Goal: Task Accomplishment & Management: Manage account settings

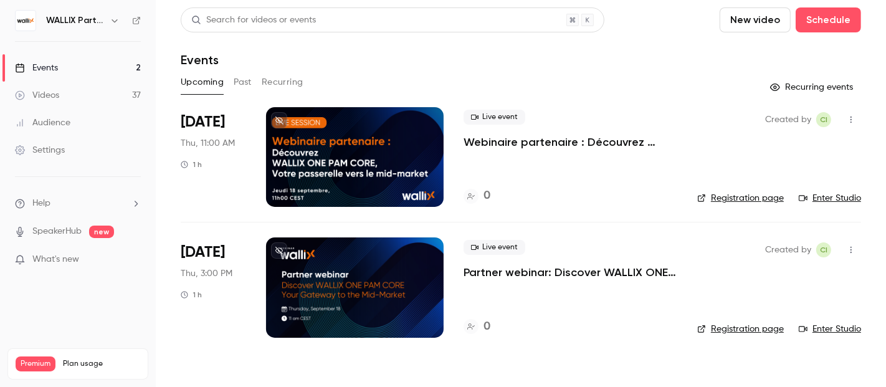
click at [359, 129] on div at bounding box center [354, 157] width 177 height 100
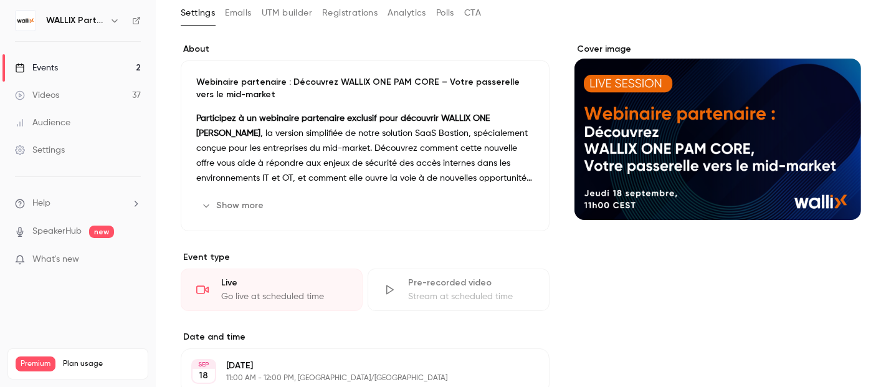
scroll to position [276, 0]
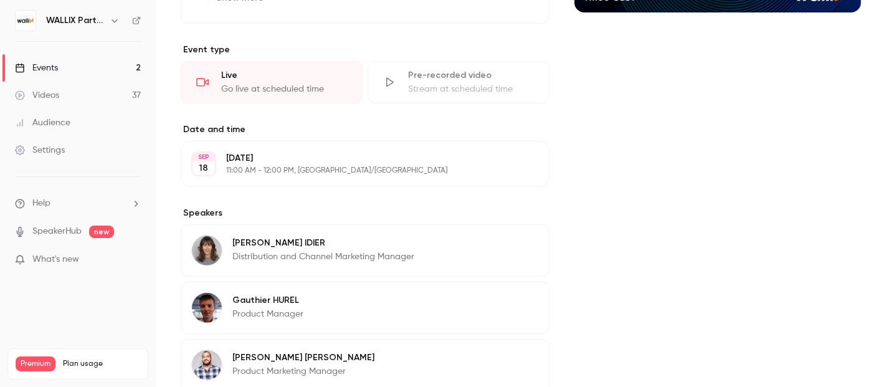
click at [278, 164] on div "[DATE] 11:00 AM - 12:00 PM, [GEOGRAPHIC_DATA]/[GEOGRAPHIC_DATA]" at bounding box center [354, 164] width 257 height 24
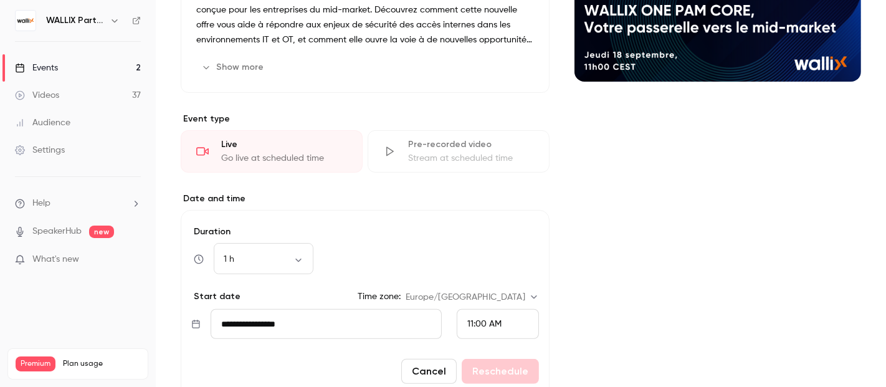
scroll to position [346, 0]
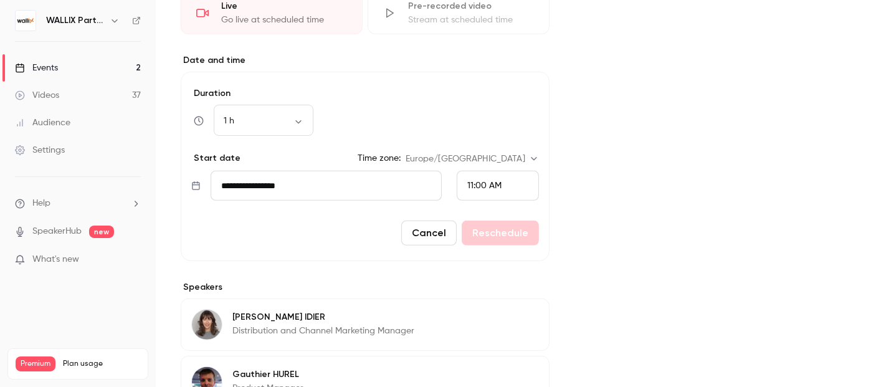
click at [38, 65] on div "Events" at bounding box center [36, 68] width 43 height 12
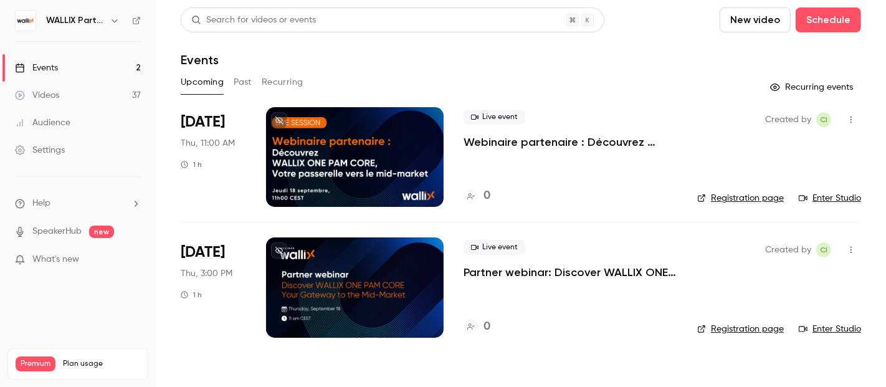
click at [342, 281] on div at bounding box center [354, 287] width 177 height 100
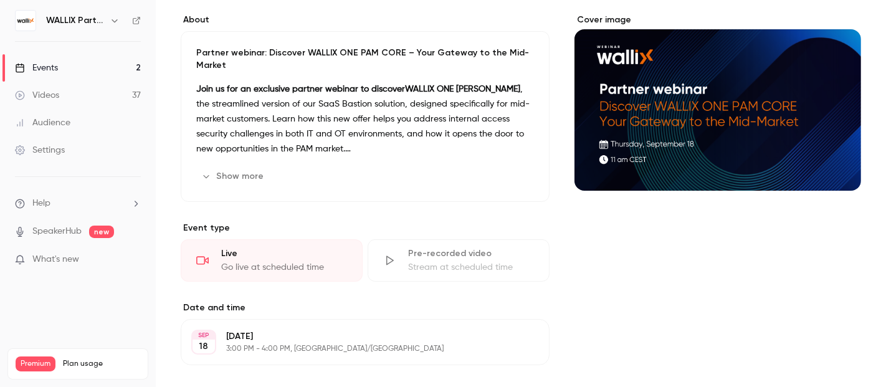
scroll to position [69, 0]
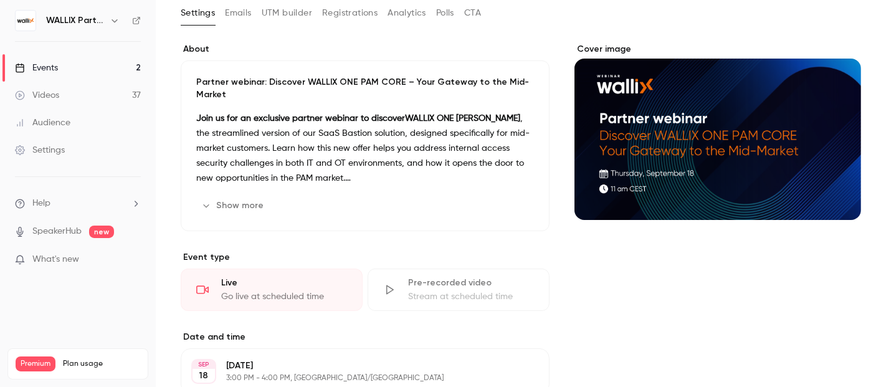
click at [831, 192] on icon "Cover image" at bounding box center [838, 197] width 14 height 10
click at [115, 21] on icon "button" at bounding box center [114, 20] width 6 height 3
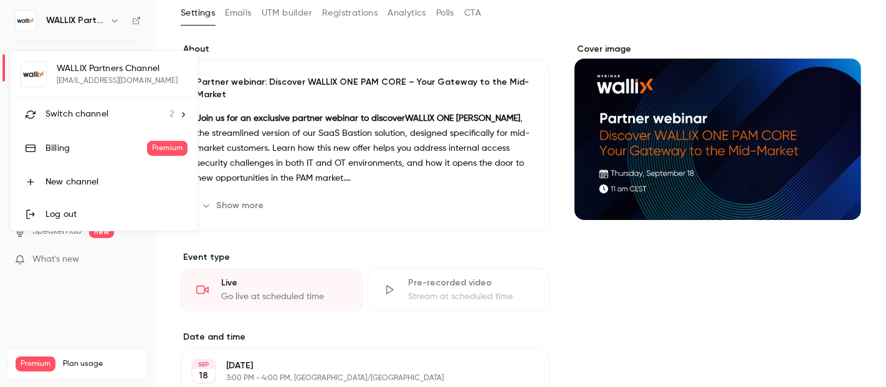
click at [179, 111] on icon at bounding box center [183, 114] width 9 height 9
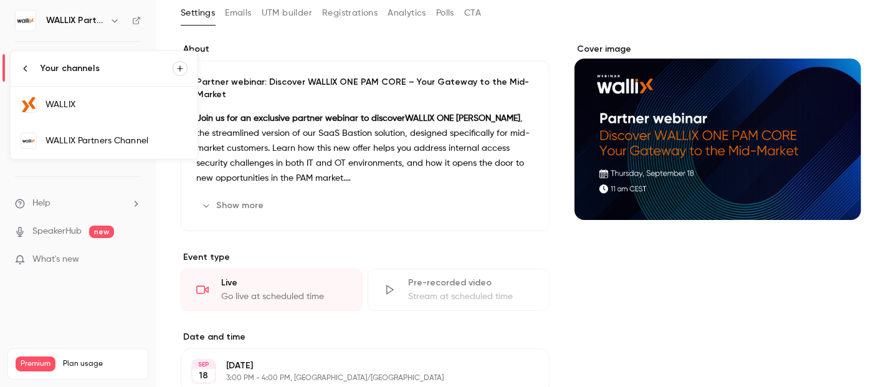
click at [303, 44] on div at bounding box center [443, 193] width 886 height 387
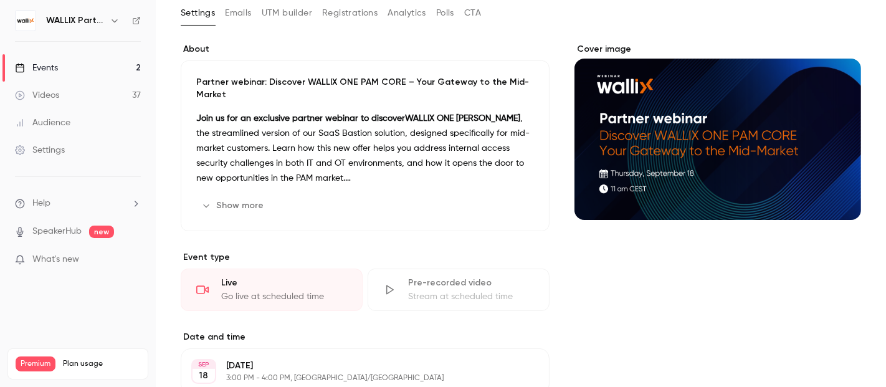
click at [116, 19] on icon "button" at bounding box center [115, 21] width 10 height 10
